Goal: Task Accomplishment & Management: Manage account settings

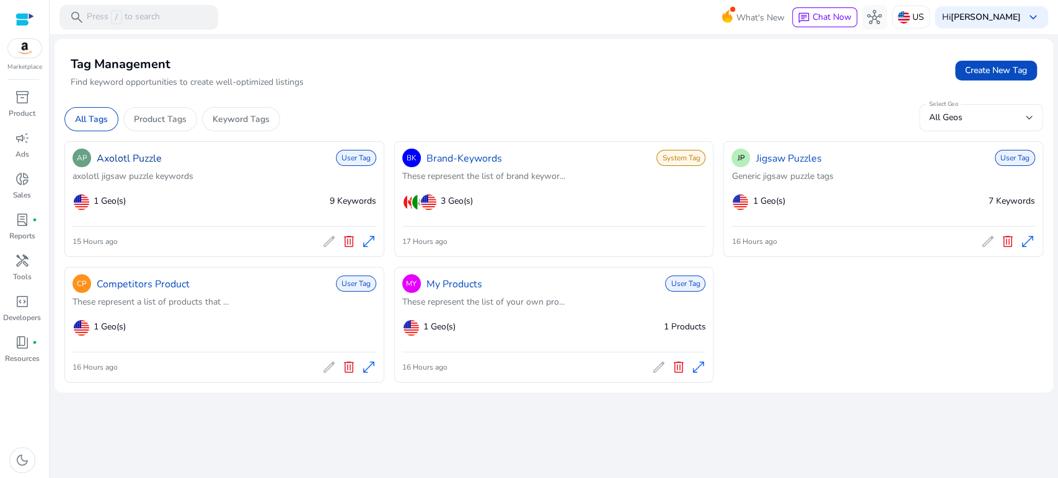
click at [121, 155] on link "Axolotl Puzzle" at bounding box center [129, 158] width 65 height 15
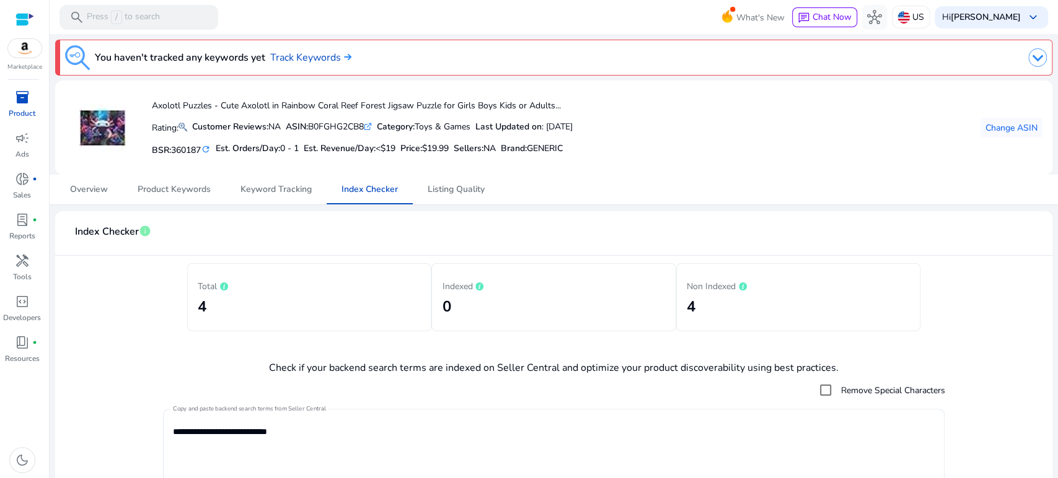
scroll to position [503, 0]
